Goal: Task Accomplishment & Management: Complete application form

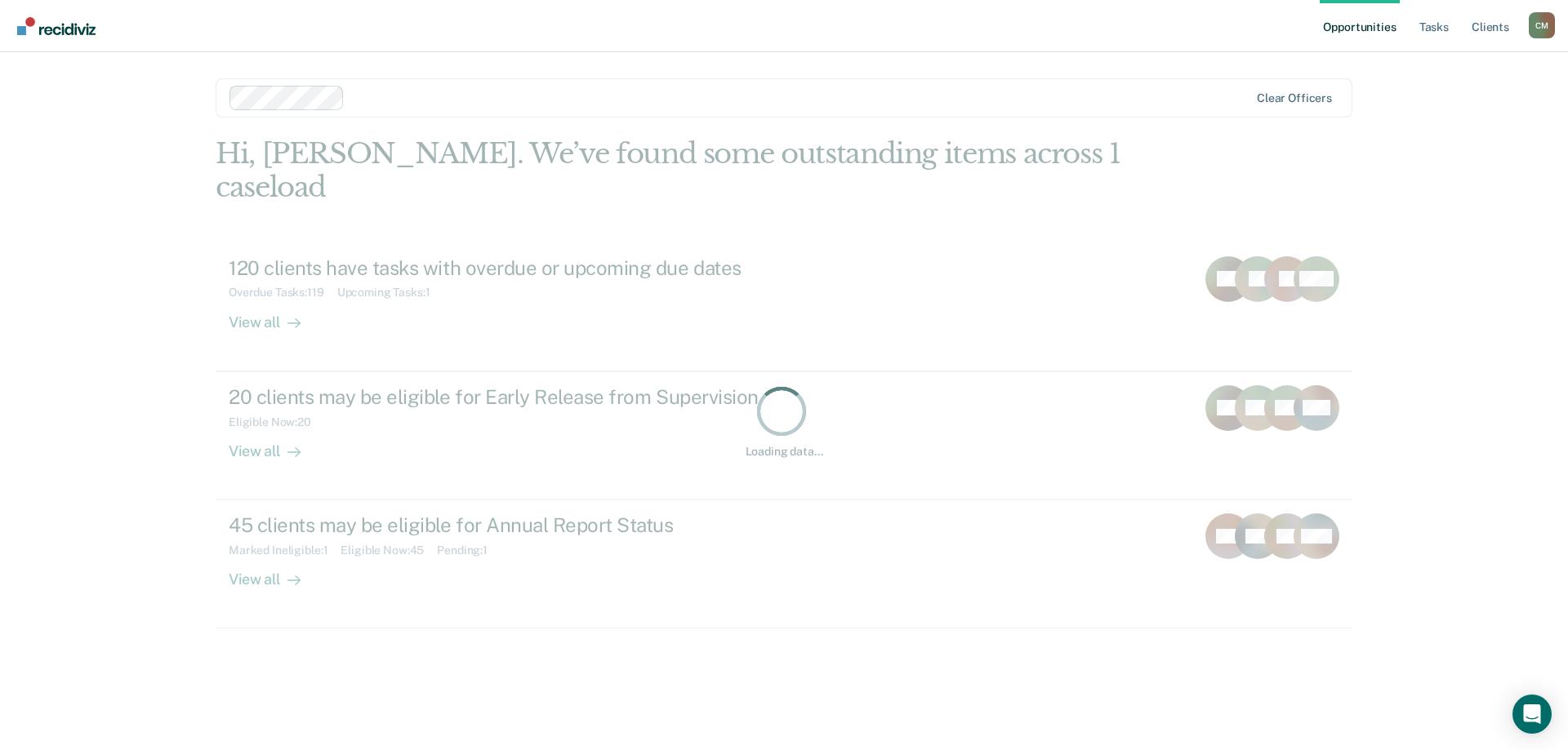
click at [1385, 30] on link "Opportunities" at bounding box center [1359, 26] width 79 height 53
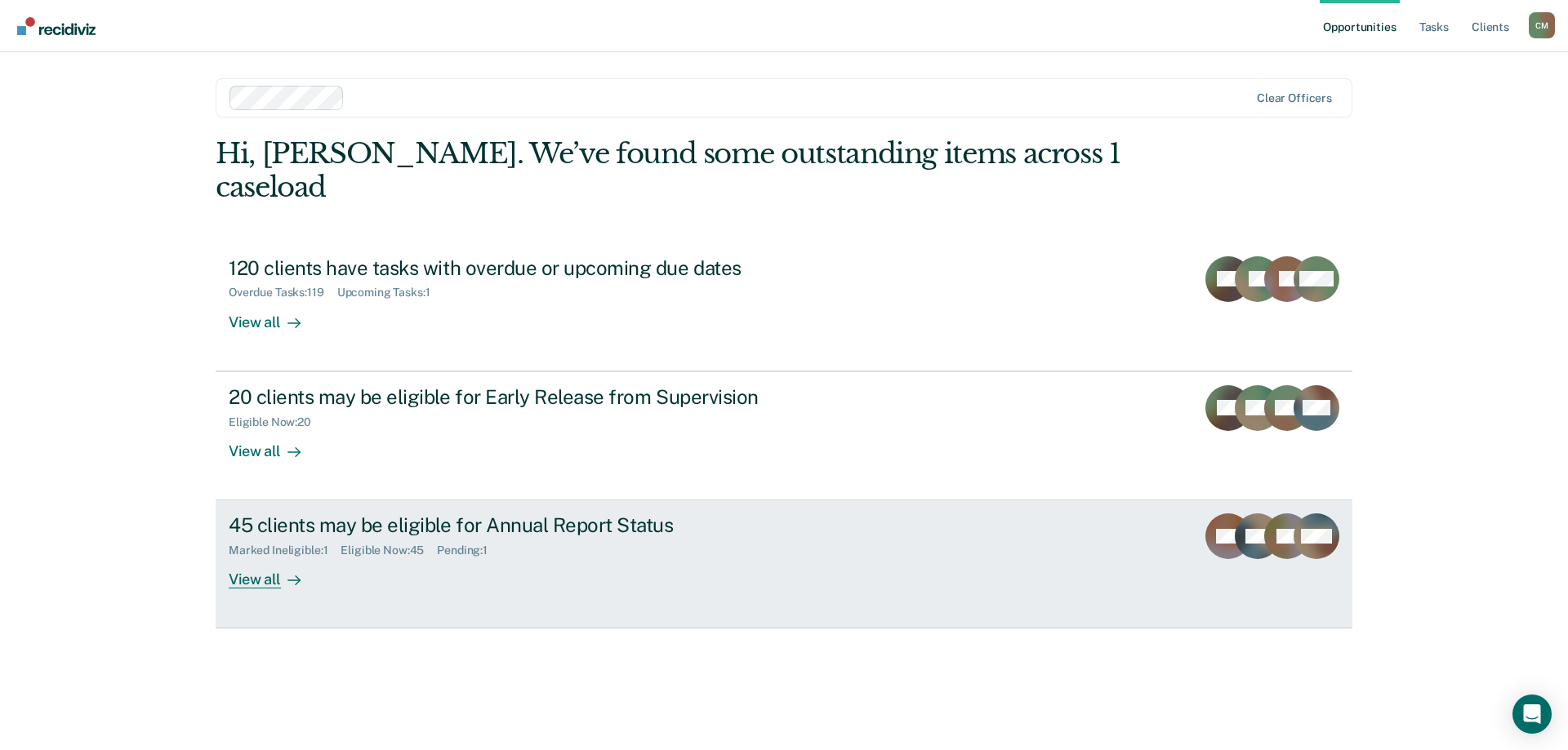
click at [484, 514] on div "45 clients may be eligible for Annual Report Status" at bounding box center [515, 525] width 573 height 23
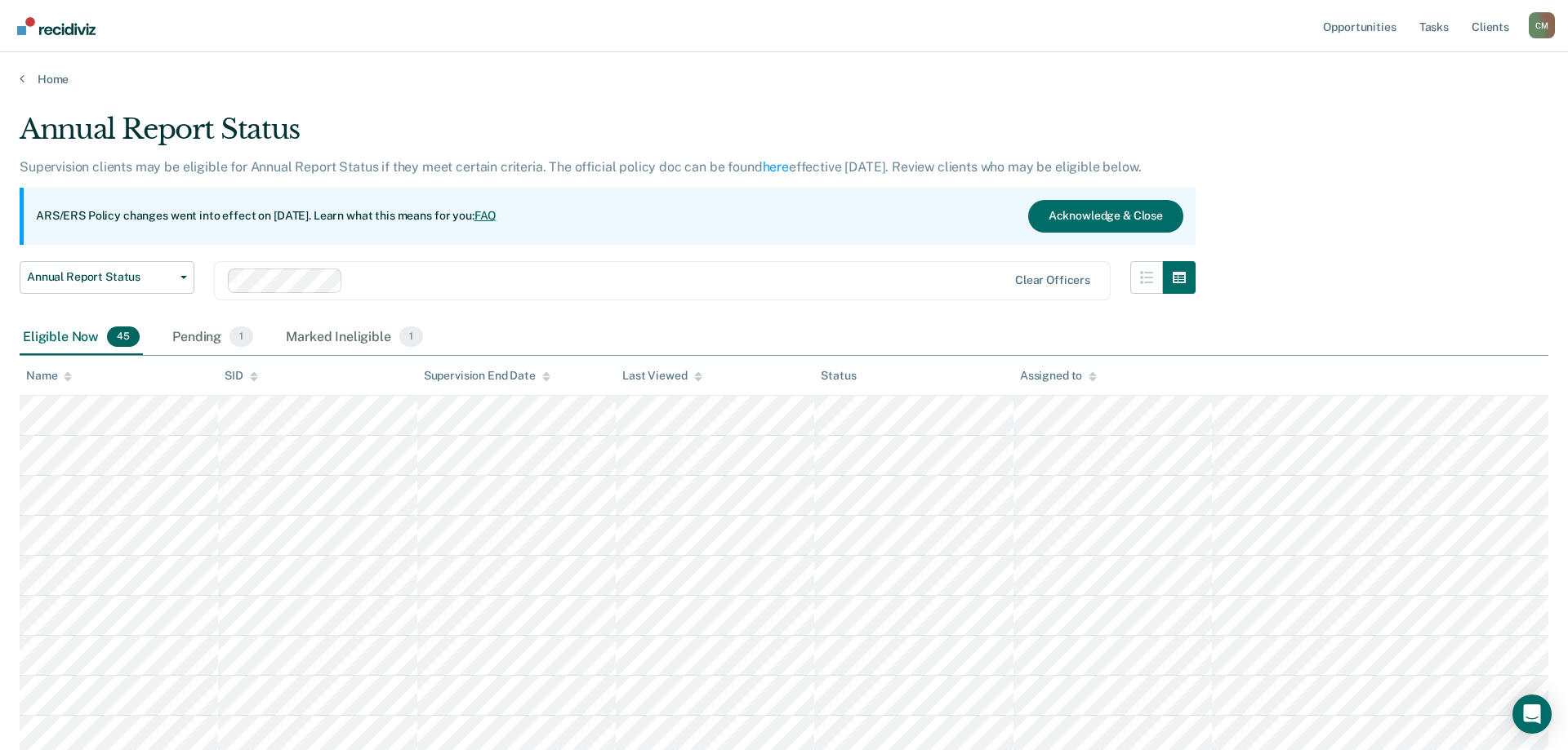
click at [67, 374] on icon at bounding box center [67, 373] width 8 height 4
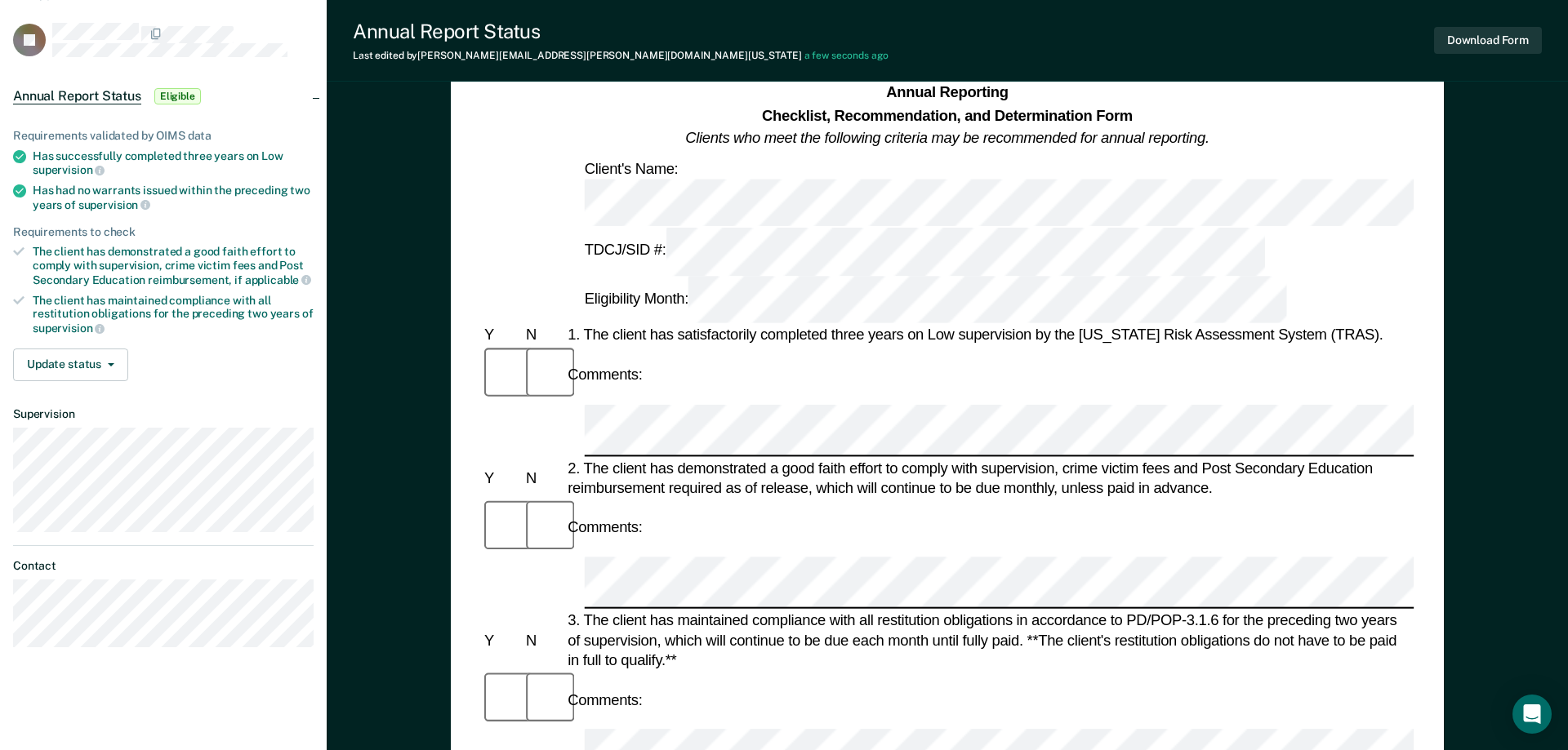
scroll to position [333, 0]
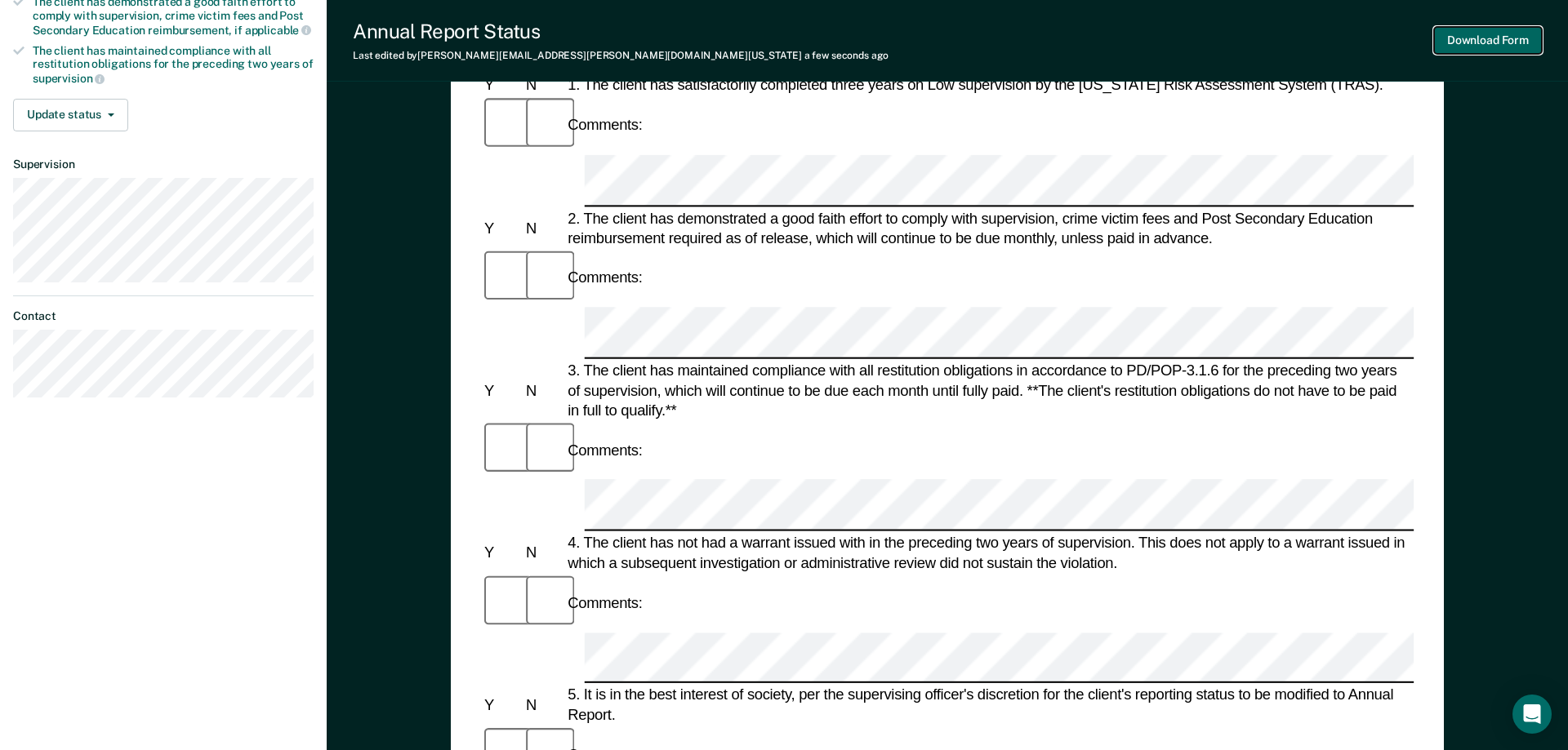
click at [1498, 39] on button "Download Form" at bounding box center [1488, 40] width 108 height 27
